Goal: Task Accomplishment & Management: Manage account settings

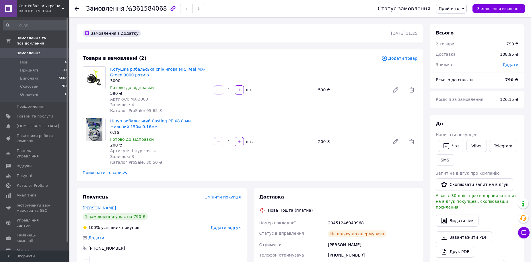
click at [42, 50] on span "Замовлення" at bounding box center [35, 52] width 36 height 5
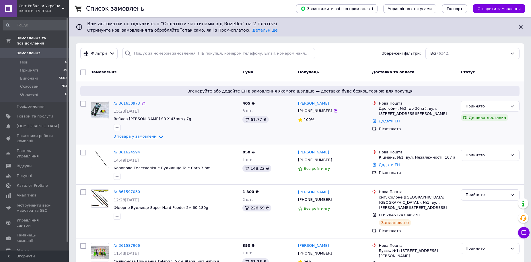
click at [158, 138] on icon at bounding box center [161, 136] width 7 height 7
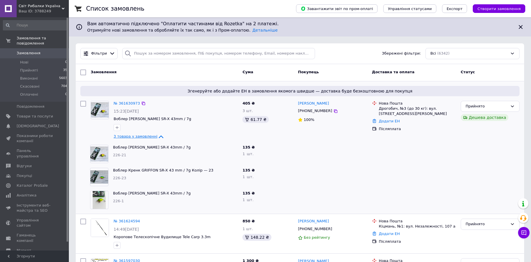
click at [158, 135] on icon at bounding box center [161, 136] width 7 height 7
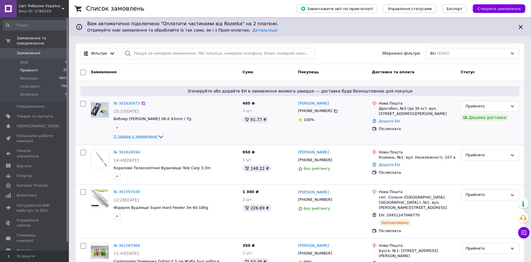
click at [60, 67] on li "Прийняті 35" at bounding box center [35, 70] width 71 height 8
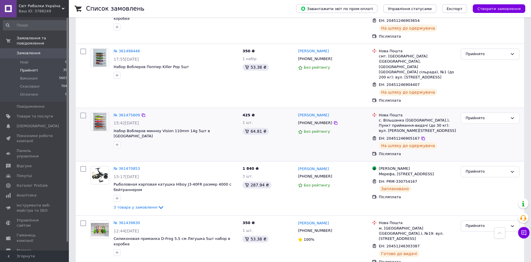
scroll to position [852, 0]
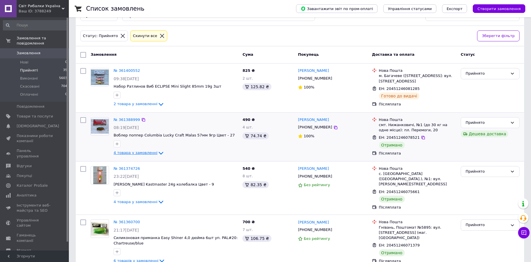
scroll to position [57, 0]
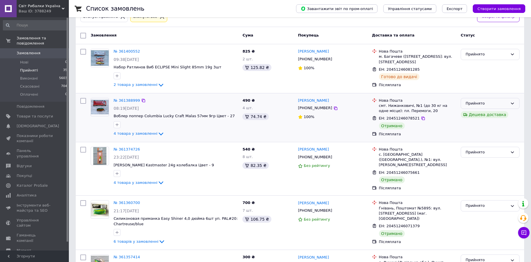
click at [482, 104] on div "Прийнято" at bounding box center [487, 103] width 42 height 6
click at [482, 110] on li "Виконано" at bounding box center [490, 115] width 58 height 11
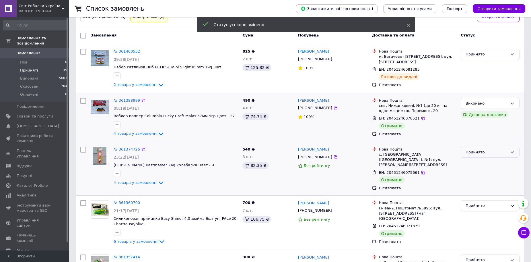
click at [481, 153] on div "Прийнято" at bounding box center [487, 152] width 42 height 6
click at [480, 163] on li "Виконано" at bounding box center [490, 164] width 58 height 11
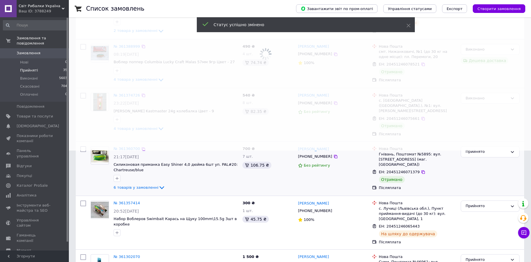
scroll to position [115, 0]
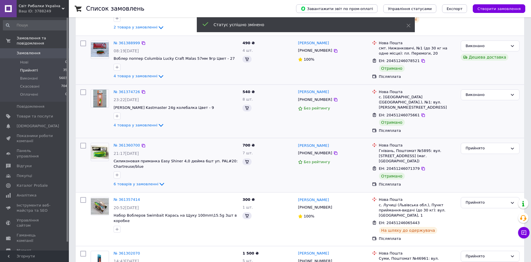
drag, startPoint x: 480, startPoint y: 142, endPoint x: 483, endPoint y: 149, distance: 8.0
click at [481, 145] on div "Прийнято" at bounding box center [487, 148] width 42 height 6
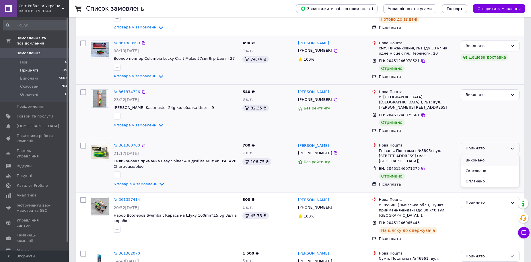
click at [481, 155] on li "Виконано" at bounding box center [490, 160] width 58 height 11
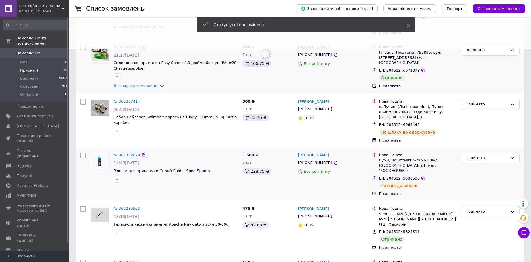
scroll to position [287, 0]
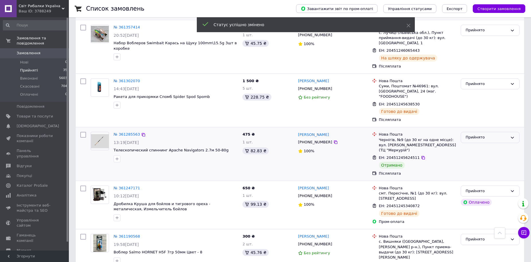
drag, startPoint x: 480, startPoint y: 123, endPoint x: 481, endPoint y: 126, distance: 3.3
click at [480, 134] on div "Прийнято" at bounding box center [487, 137] width 42 height 6
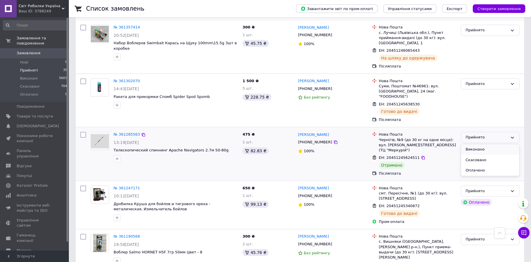
click at [480, 144] on li "Виконано" at bounding box center [490, 149] width 58 height 11
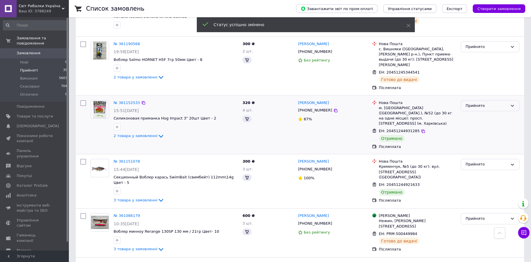
scroll to position [382, 0]
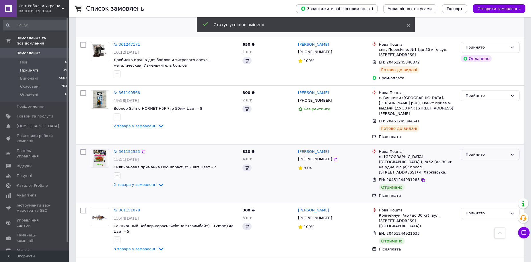
click at [481, 151] on div "Прийнято" at bounding box center [487, 154] width 42 height 6
click at [481, 161] on li "Виконано" at bounding box center [490, 166] width 58 height 11
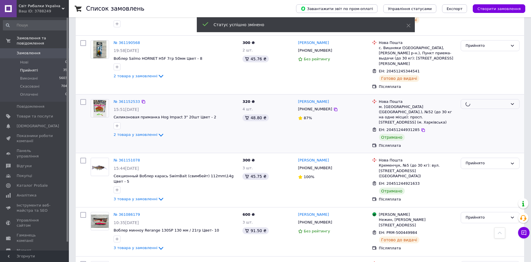
scroll to position [439, 0]
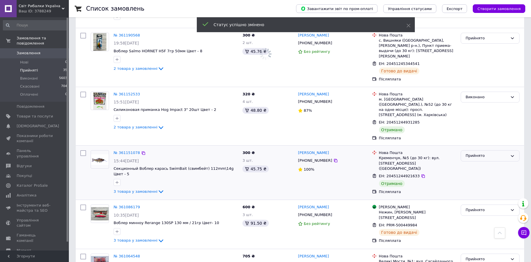
click at [477, 153] on div "Прийнято" at bounding box center [487, 156] width 42 height 6
click at [475, 162] on li "Виконано" at bounding box center [490, 167] width 58 height 11
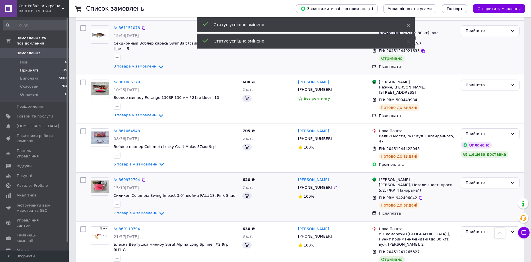
scroll to position [614, 0]
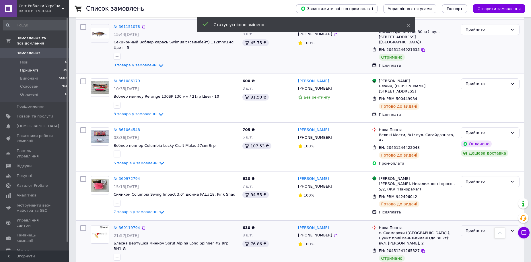
click at [481, 228] on div "Прийнято" at bounding box center [487, 231] width 42 height 6
click at [480, 237] on li "Виконано" at bounding box center [490, 242] width 58 height 11
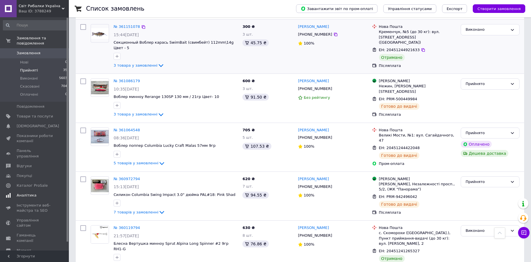
click at [36, 193] on span "Аналітика" at bounding box center [35, 195] width 36 height 5
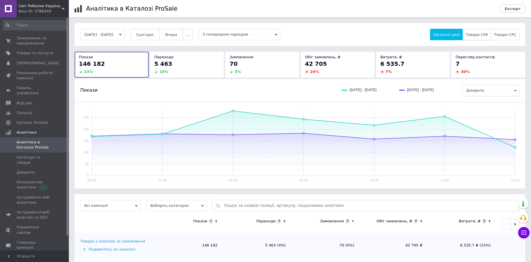
click at [484, 36] on span "Товари CPA" at bounding box center [477, 34] width 22 height 4
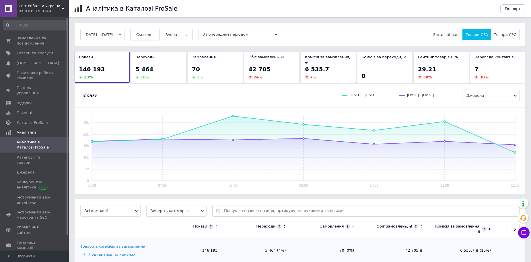
click at [154, 35] on span "Сьогодні" at bounding box center [145, 34] width 18 height 4
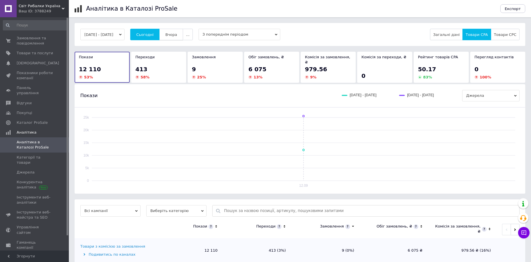
click at [177, 36] on span "Вчора" at bounding box center [171, 34] width 12 height 4
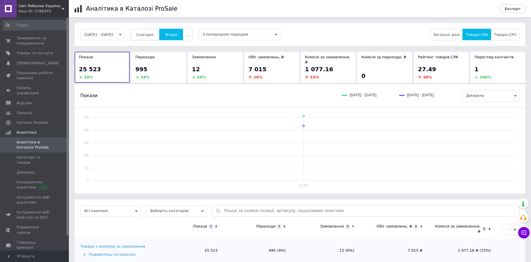
click at [151, 35] on span "Сьогодні" at bounding box center [145, 34] width 18 height 4
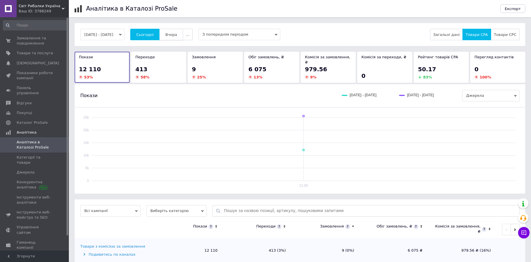
click at [177, 36] on span "Вчора" at bounding box center [171, 34] width 12 height 4
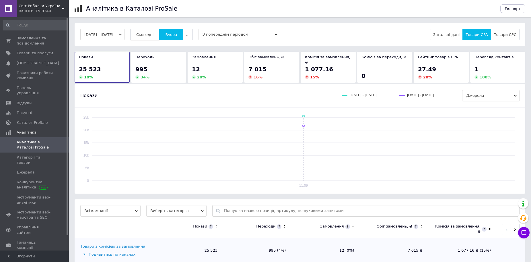
click at [148, 36] on span "Сьогодні" at bounding box center [145, 34] width 18 height 4
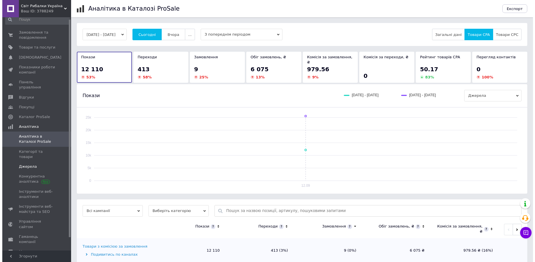
scroll to position [16, 0]
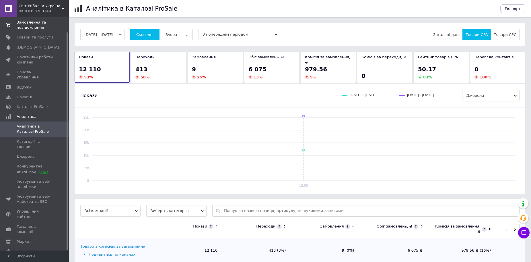
click at [44, 29] on span "Замовлення та повідомлення" at bounding box center [35, 25] width 36 height 10
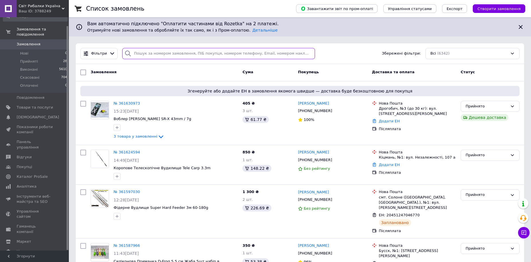
click at [188, 52] on input "search" at bounding box center [218, 53] width 193 height 11
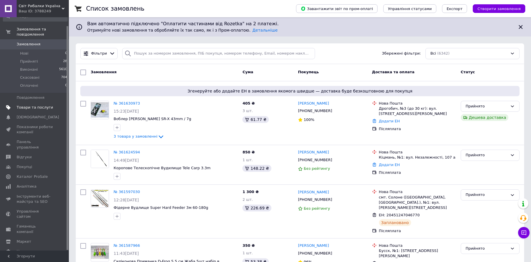
click at [49, 105] on span "Товари та послуги" at bounding box center [35, 107] width 36 height 5
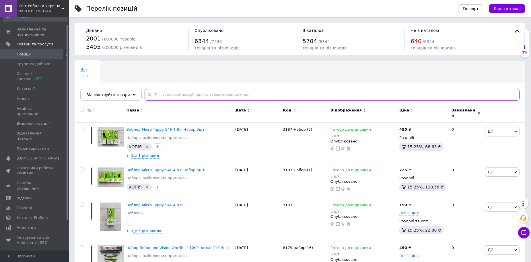
click at [178, 93] on input "text" at bounding box center [332, 94] width 375 height 11
type input "8215"
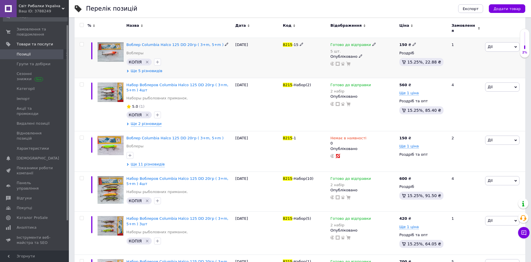
scroll to position [86, 0]
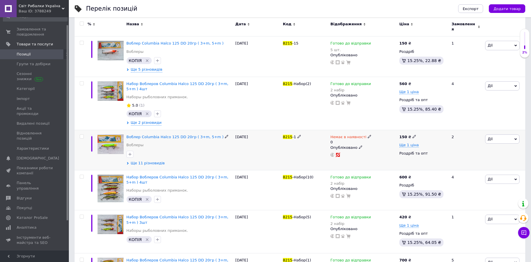
click at [159, 160] on span "Ще 11 різновидів" at bounding box center [148, 162] width 34 height 5
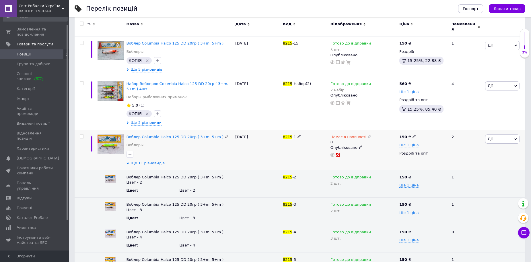
click at [159, 160] on span "Ще 11 різновидів" at bounding box center [148, 162] width 34 height 5
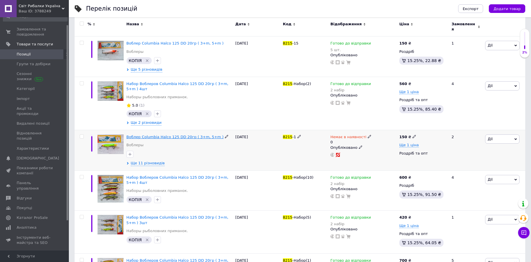
click at [172, 135] on span "Воблер Columbia Halco 125 DD 20гр ( 3+m, 5+m )" at bounding box center [175, 137] width 97 height 4
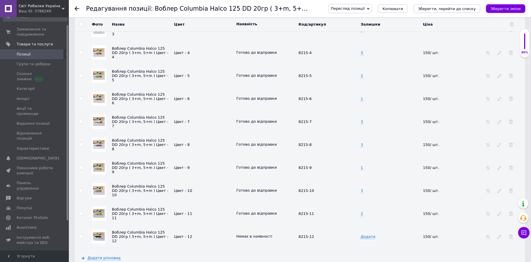
scroll to position [803, 0]
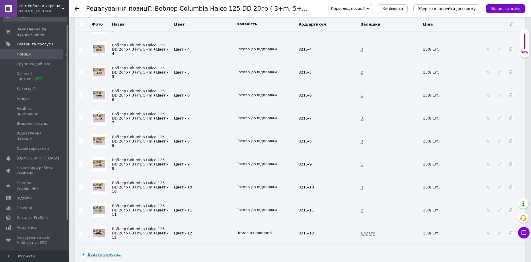
click at [100, 205] on img at bounding box center [98, 209] width 11 height 9
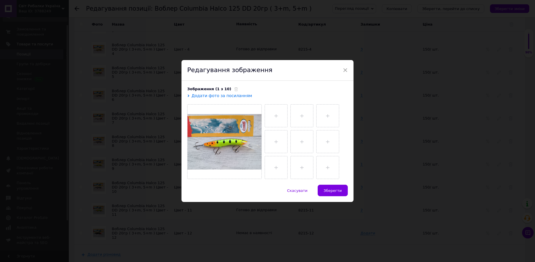
click at [100, 203] on div "× Редагування зображення Зображення (1 з 10) Додати фото за посиланням Скасуват…" at bounding box center [267, 131] width 535 height 262
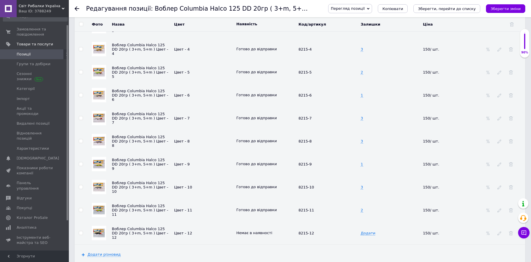
click at [103, 68] on img at bounding box center [98, 72] width 11 height 9
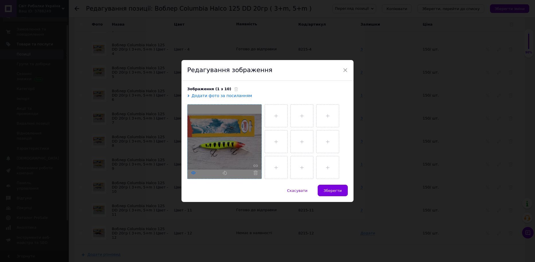
click at [192, 174] on icon at bounding box center [193, 172] width 4 height 4
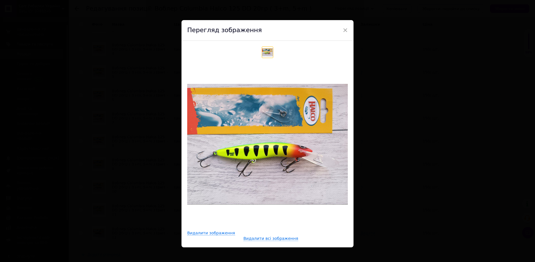
click at [379, 141] on div "× Перегляд зображення Видалити зображення Видалити всі зображення" at bounding box center [267, 131] width 535 height 262
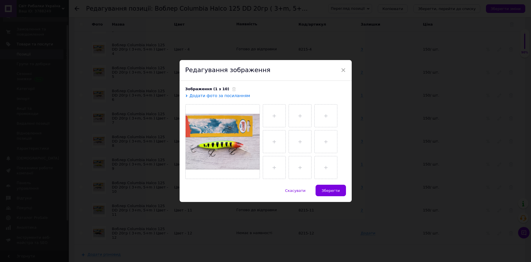
click at [379, 141] on div "× Редагування зображення Зображення (1 з 10) Додати фото за посиланням Скасуват…" at bounding box center [265, 131] width 531 height 262
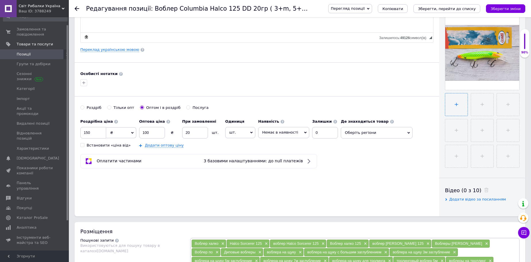
scroll to position [115, 0]
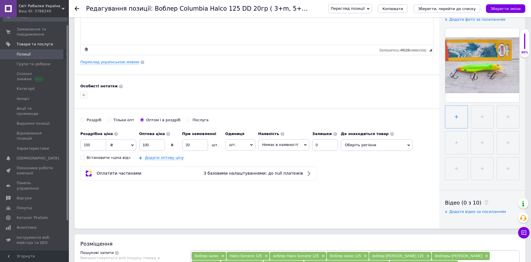
click at [460, 112] on input "file" at bounding box center [456, 117] width 22 height 22
type input "C:\fakepath\изображение_2025-09-12_170732893.png"
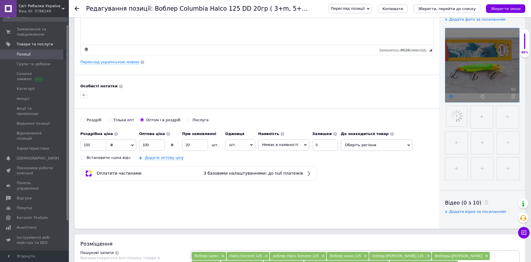
click at [450, 96] on icon at bounding box center [451, 96] width 4 height 4
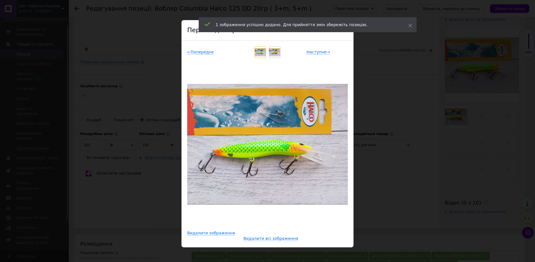
click at [411, 82] on div "× Перегляд зображення ← Попереднє Наступне → Видалити зображення Видалити всі з…" at bounding box center [267, 131] width 535 height 262
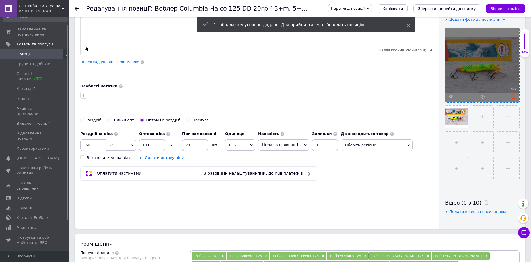
click at [515, 97] on icon at bounding box center [513, 96] width 4 height 4
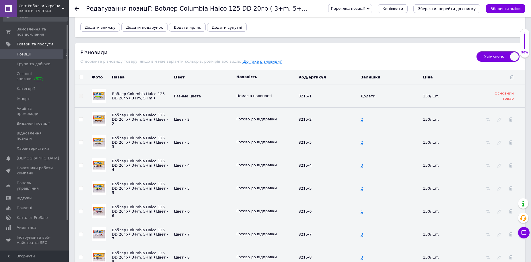
scroll to position [689, 0]
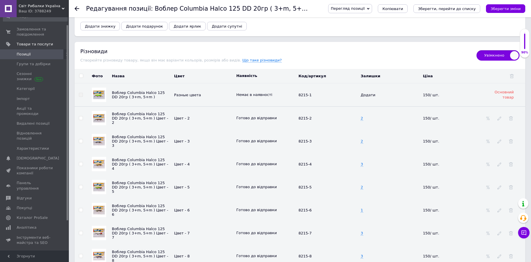
click at [100, 182] on img at bounding box center [98, 186] width 11 height 9
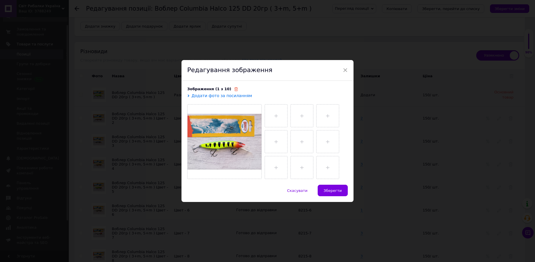
click at [234, 91] on icon at bounding box center [236, 89] width 4 height 4
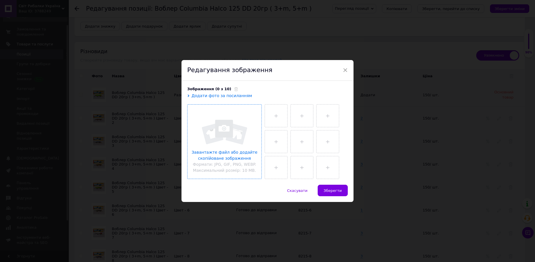
click at [227, 140] on input "file" at bounding box center [225, 141] width 74 height 74
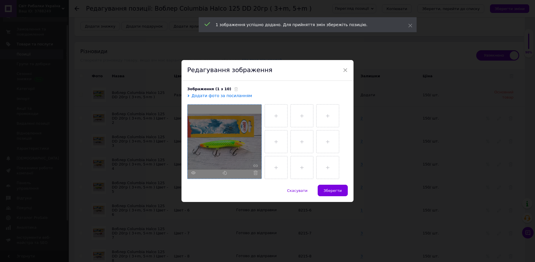
click at [338, 197] on div "Скасувати   Зберегти" at bounding box center [268, 192] width 172 height 17
click at [340, 193] on button "Зберегти" at bounding box center [333, 189] width 30 height 11
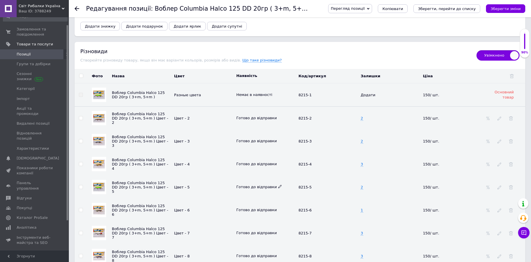
click at [278, 184] on icon at bounding box center [279, 185] width 3 height 3
click at [272, 202] on li "Немає в наявності" at bounding box center [264, 206] width 61 height 8
click at [362, 185] on span "2" at bounding box center [362, 187] width 2 height 5
drag, startPoint x: 362, startPoint y: 179, endPoint x: 350, endPoint y: 181, distance: 11.7
click at [351, 181] on tr "Воблер Columbia Halco 125 DD 20гр ( 3+m, 5+m ) Цвет - 5 Цвет - 5 Немає в наявно…" at bounding box center [300, 186] width 451 height 23
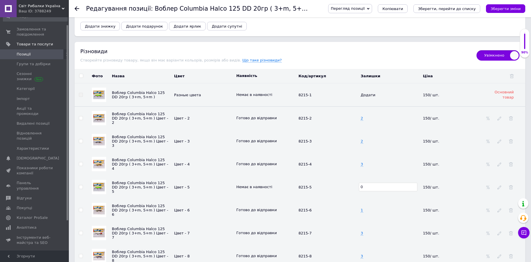
type input "0"
click at [342, 185] on td "8215-5" at bounding box center [328, 186] width 62 height 23
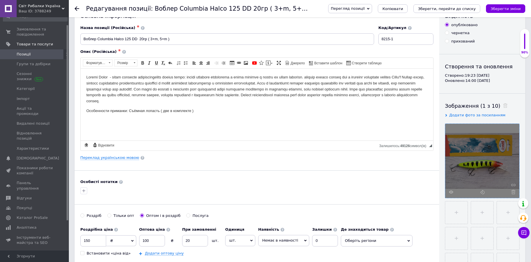
scroll to position [86, 0]
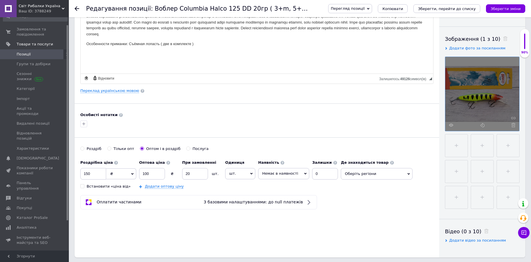
click at [292, 175] on span "Немає в наявності" at bounding box center [280, 173] width 36 height 4
click at [284, 202] on li "Готово до відправки" at bounding box center [284, 201] width 50 height 8
click at [303, 175] on div "Наявність Готово до відправки В наявності Немає в наявності Під замовлення Зали…" at bounding box center [300, 168] width 84 height 22
type input "5"
click at [352, 196] on div "Оплатити частинами З базовими налаштуваннями: до null платежів" at bounding box center [256, 202] width 353 height 14
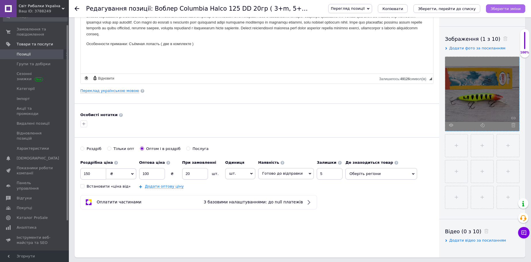
click at [510, 7] on icon "Зберегти зміни" at bounding box center [506, 9] width 30 height 4
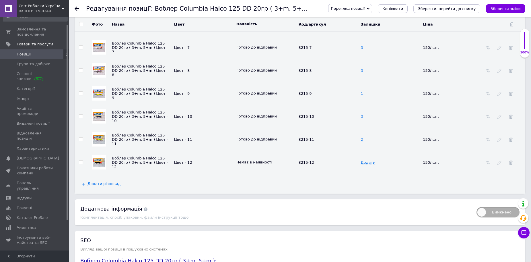
scroll to position [889, 0]
